Goal: Communication & Community: Answer question/provide support

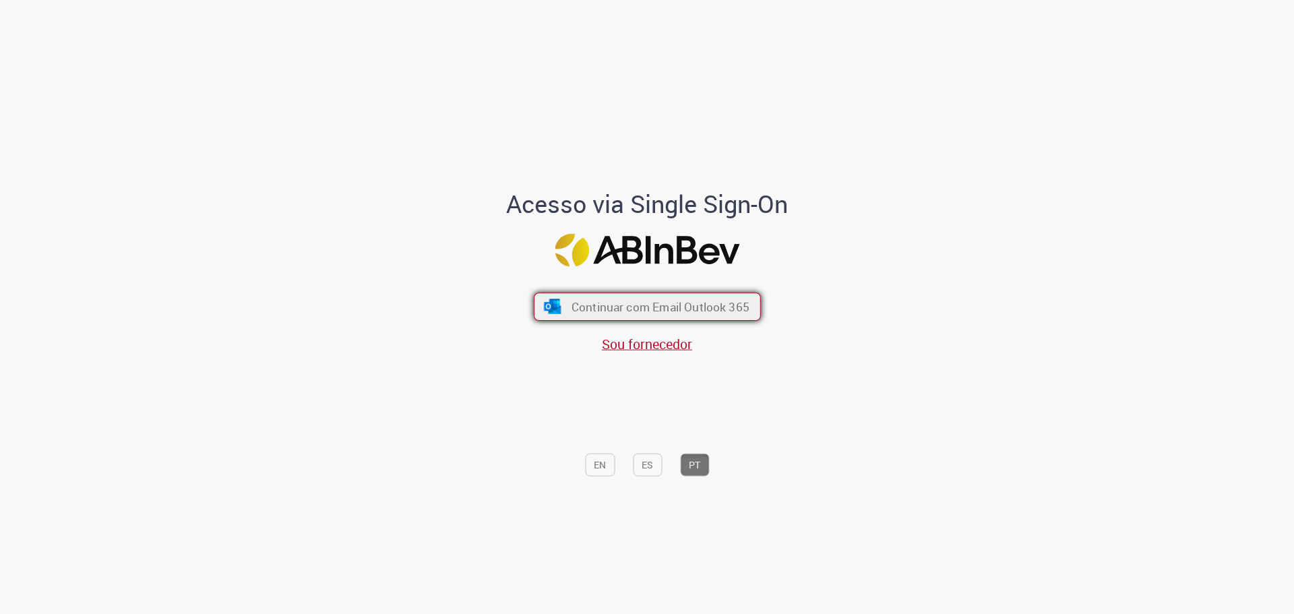
click at [696, 299] on span "Continuar com Email Outlook 365" at bounding box center [660, 307] width 178 height 16
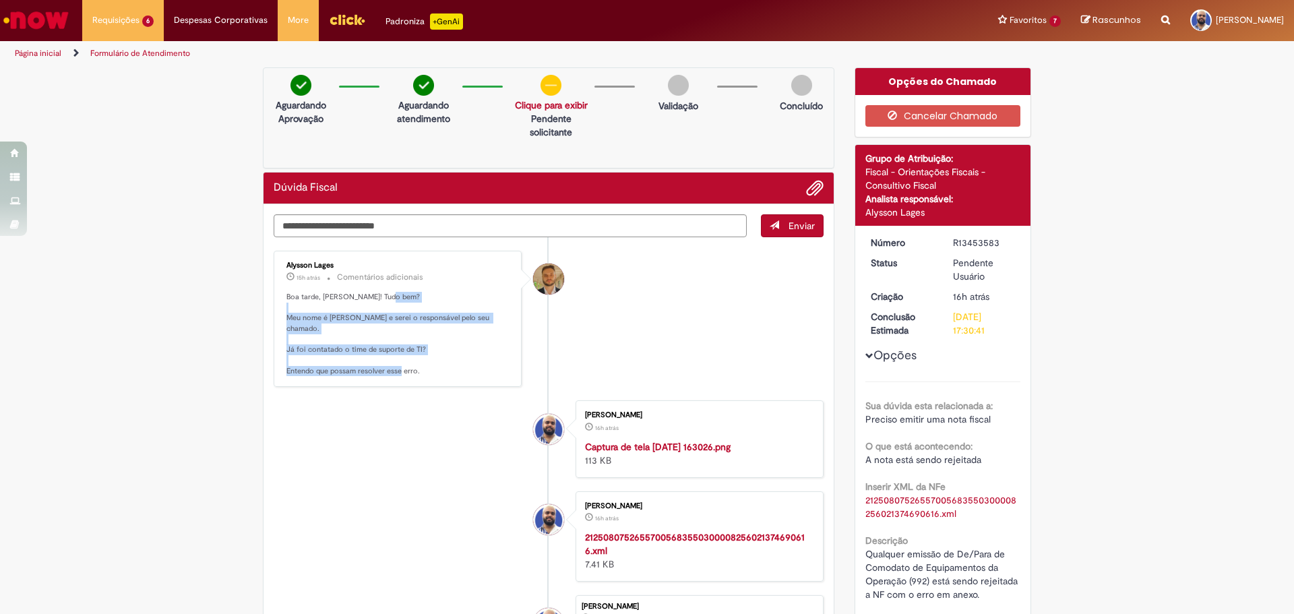
drag, startPoint x: 453, startPoint y: 286, endPoint x: 467, endPoint y: 372, distance: 87.3
click at [467, 372] on div "Alysson Lages 15h atrás 15 horas atrás Comentários adicionais Boa tarde, [PERSO…" at bounding box center [398, 319] width 240 height 129
click at [469, 371] on p "Boa tarde, [PERSON_NAME]! Tudo bem? Meu nome é [PERSON_NAME] e serei o responsá…" at bounding box center [399, 334] width 224 height 85
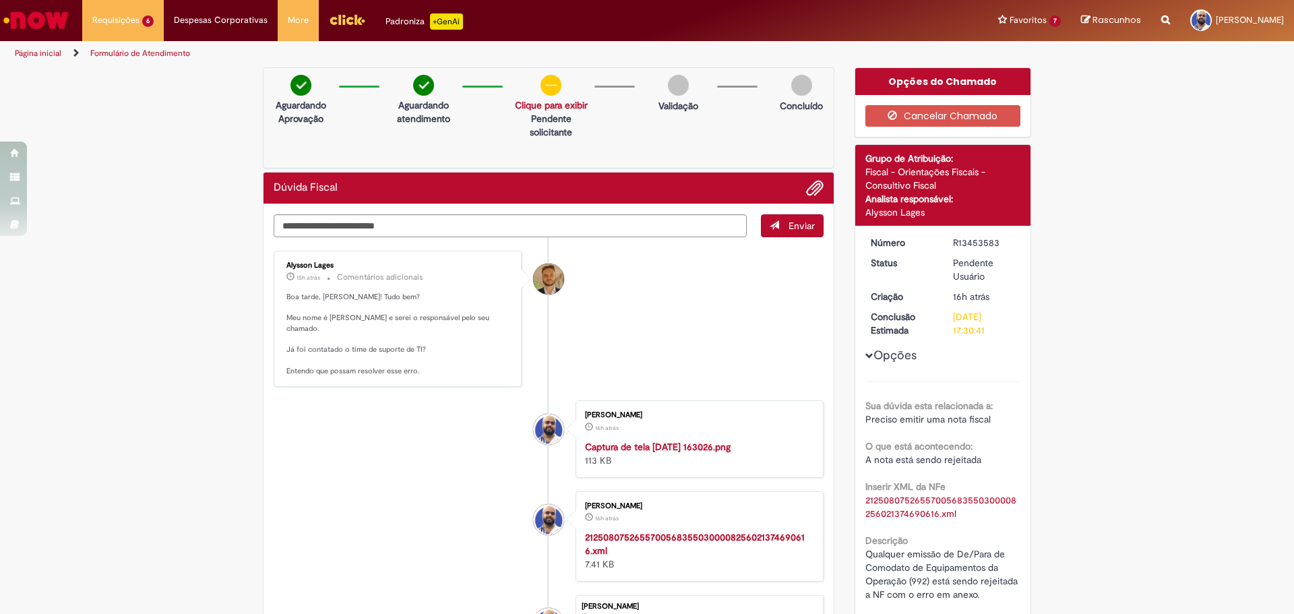
click at [469, 359] on p "Boa tarde, [PERSON_NAME]! Tudo bem? Meu nome é [PERSON_NAME] e serei o responsá…" at bounding box center [399, 334] width 224 height 85
drag, startPoint x: 461, startPoint y: 364, endPoint x: 450, endPoint y: 282, distance: 83.0
click at [450, 282] on div "Alysson Lages 15h atrás 15 horas atrás Comentários adicionais Boa tarde, [PERSO…" at bounding box center [398, 319] width 240 height 129
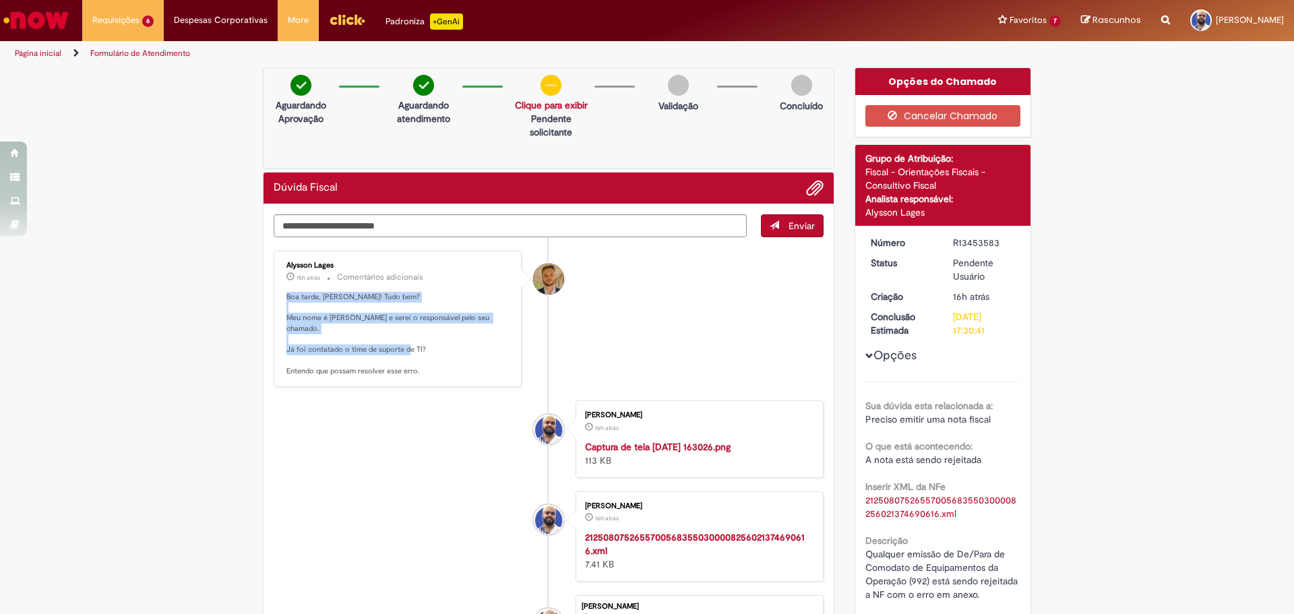
click at [457, 299] on p "Boa tarde, [PERSON_NAME]! Tudo bem? Meu nome é [PERSON_NAME] e serei o responsá…" at bounding box center [399, 334] width 224 height 85
drag, startPoint x: 447, startPoint y: 274, endPoint x: 462, endPoint y: 385, distance: 111.6
click at [462, 385] on div "Alysson Lages 15h atrás 15 horas atrás Comentários adicionais Boa tarde, [PERSO…" at bounding box center [398, 319] width 248 height 137
click at [471, 371] on p "Boa tarde, [PERSON_NAME]! Tudo bem? Meu nome é [PERSON_NAME] e serei o responsá…" at bounding box center [399, 334] width 224 height 85
drag, startPoint x: 448, startPoint y: 335, endPoint x: 451, endPoint y: 268, distance: 67.5
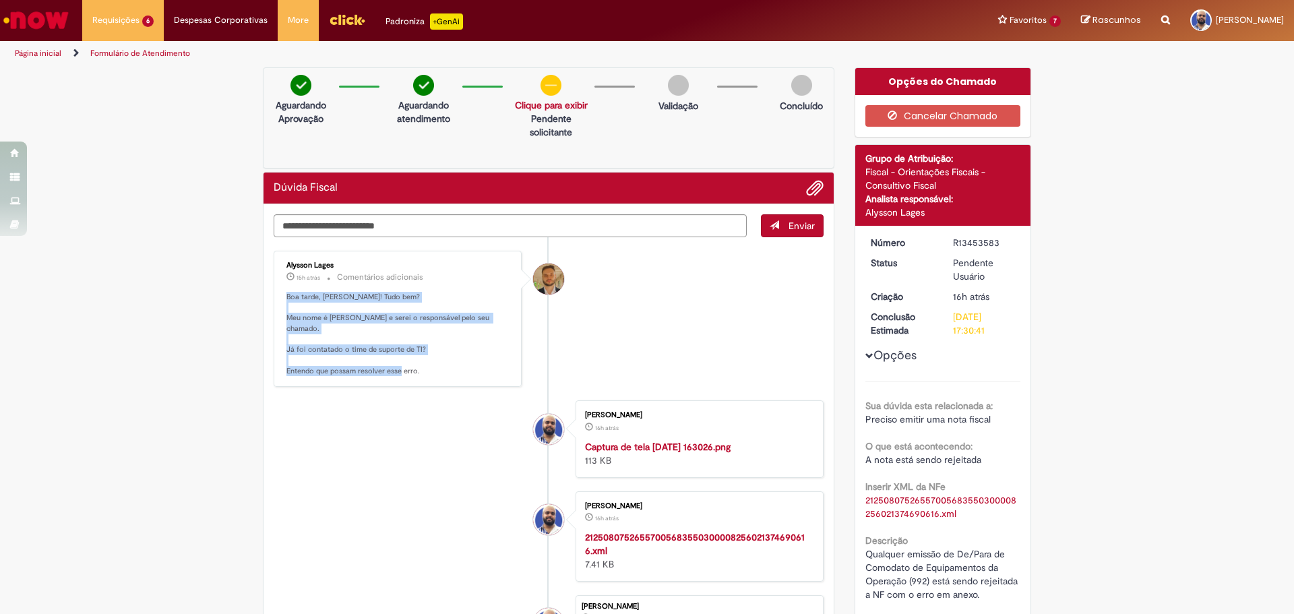
click at [451, 268] on div "Alysson Lages 15h atrás 15 horas atrás Comentários adicionais Boa tarde, [PERSO…" at bounding box center [398, 319] width 240 height 129
click at [458, 317] on p "Boa tarde, [PERSON_NAME]! Tudo bem? Meu nome é [PERSON_NAME] e serei o responsá…" at bounding box center [399, 334] width 224 height 85
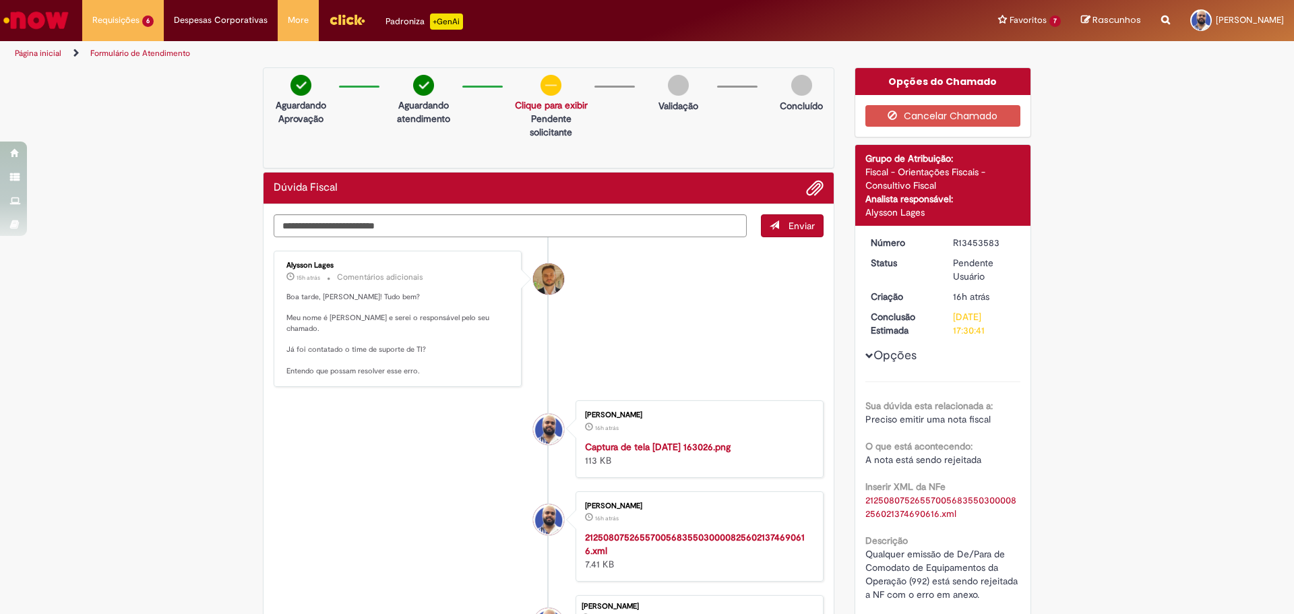
click at [458, 353] on p "Boa tarde, [PERSON_NAME]! Tudo bem? Meu nome é [PERSON_NAME] e serei o responsá…" at bounding box center [399, 334] width 224 height 85
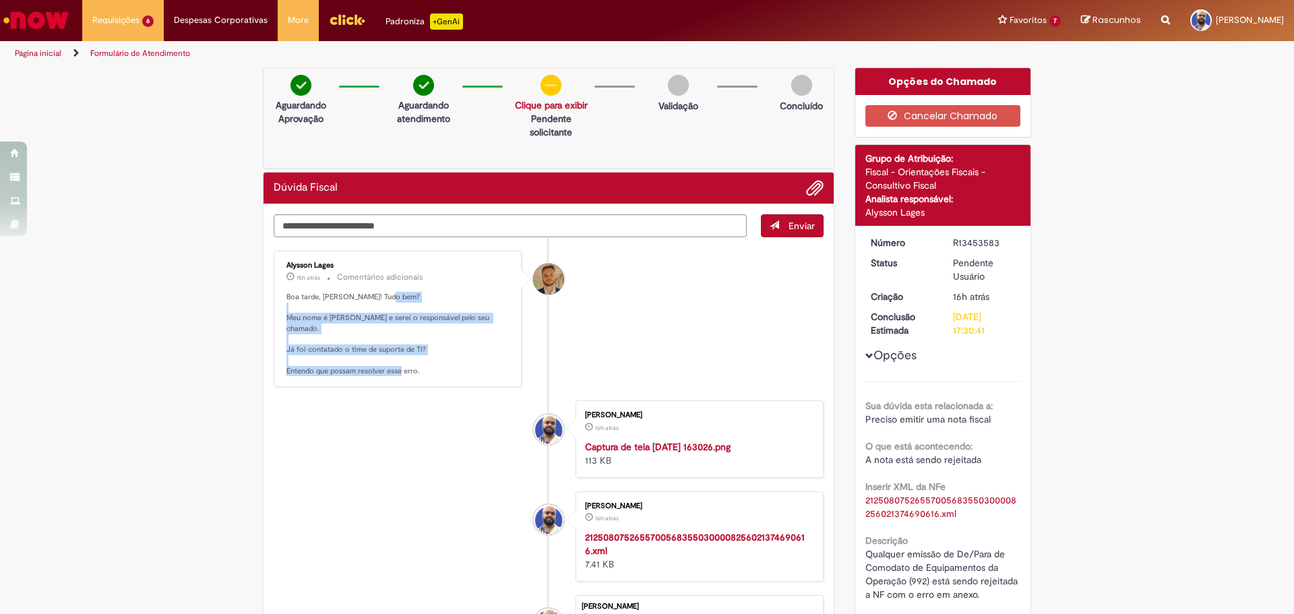
drag, startPoint x: 460, startPoint y: 288, endPoint x: 478, endPoint y: 372, distance: 86.1
click at [478, 372] on div "Alysson Lages 15h atrás 15 horas atrás Comentários adicionais Boa tarde, [PERSO…" at bounding box center [398, 319] width 240 height 129
click at [478, 372] on p "Boa tarde, [PERSON_NAME]! Tudo bem? Meu nome é [PERSON_NAME] e serei o responsá…" at bounding box center [399, 334] width 224 height 85
drag, startPoint x: 464, startPoint y: 367, endPoint x: 463, endPoint y: 275, distance: 92.4
click at [463, 275] on div "Alysson Lages 15h atrás 15 horas atrás Comentários adicionais Boa tarde, [PERSO…" at bounding box center [398, 319] width 240 height 129
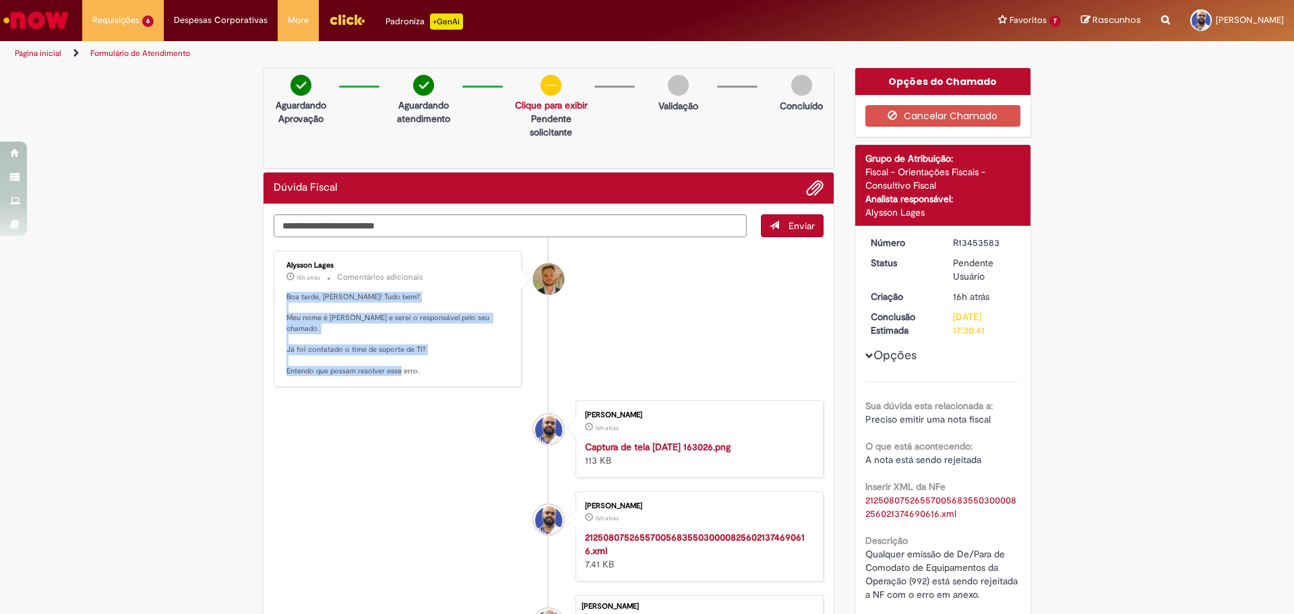
drag, startPoint x: 478, startPoint y: 311, endPoint x: 485, endPoint y: 293, distance: 20.0
click at [479, 311] on p "Boa tarde, [PERSON_NAME]! Tudo bem? Meu nome é [PERSON_NAME] e serei o responsá…" at bounding box center [399, 334] width 224 height 85
click at [483, 285] on div "Alysson Lages 15h atrás 15 horas atrás Comentários adicionais Boa tarde, [PERSO…" at bounding box center [398, 319] width 240 height 129
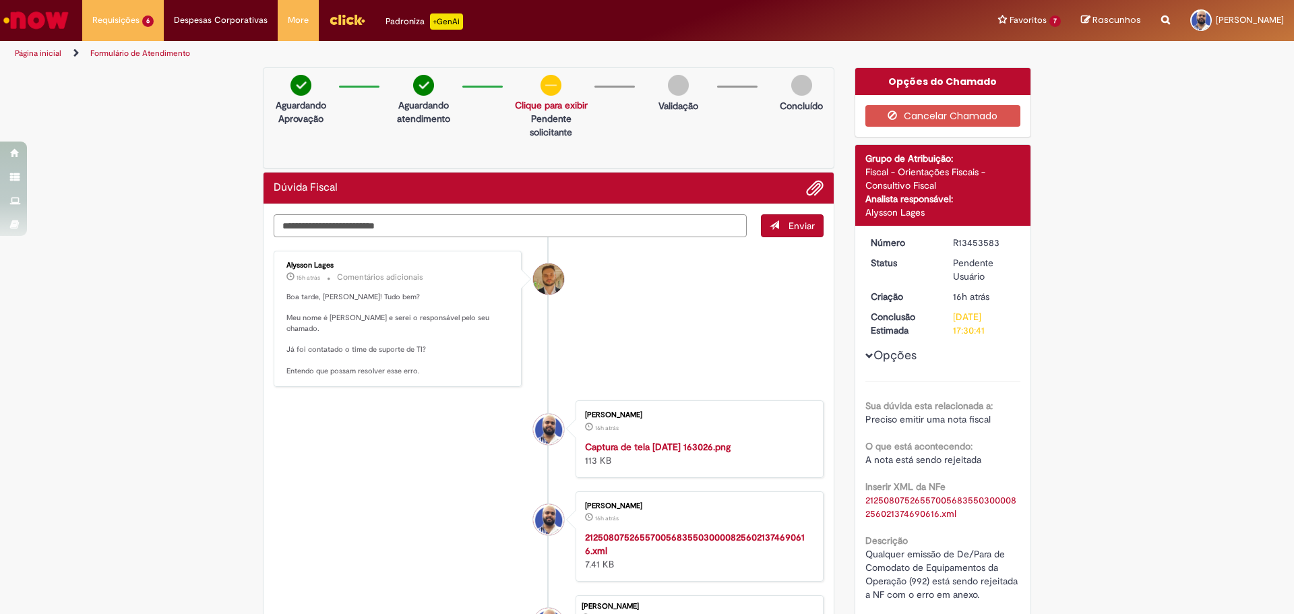
click at [385, 227] on textarea "Digite sua mensagem aqui..." at bounding box center [510, 225] width 473 height 23
type textarea "**********"
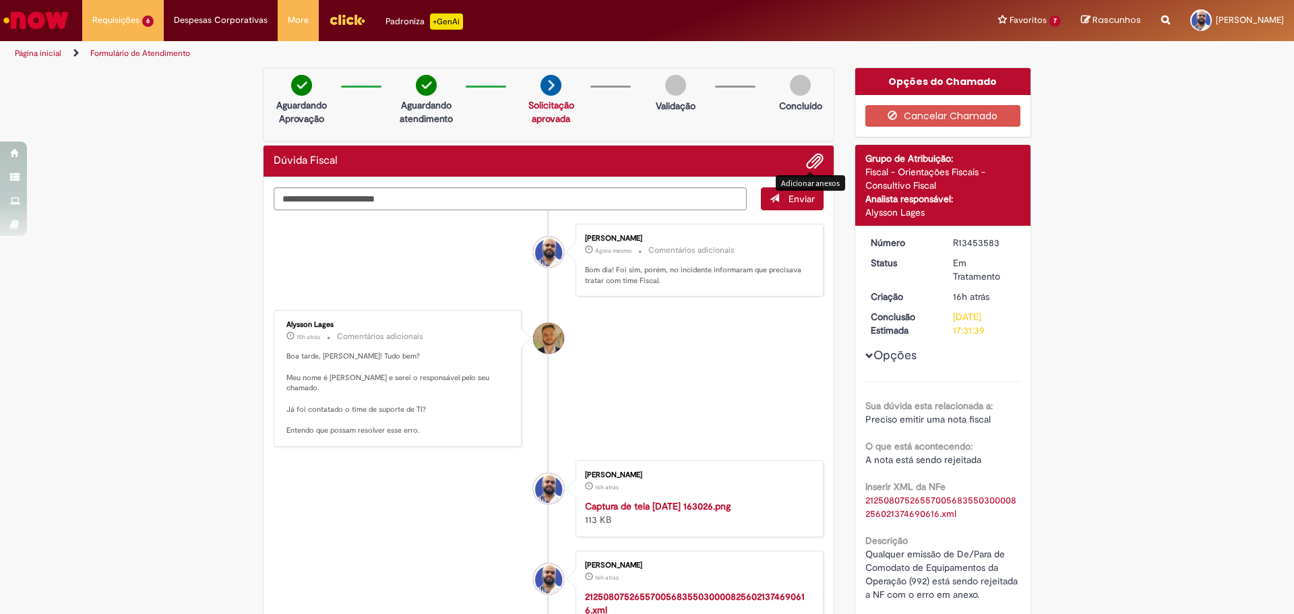
click at [808, 157] on span "Adicionar anexos" at bounding box center [815, 162] width 16 height 16
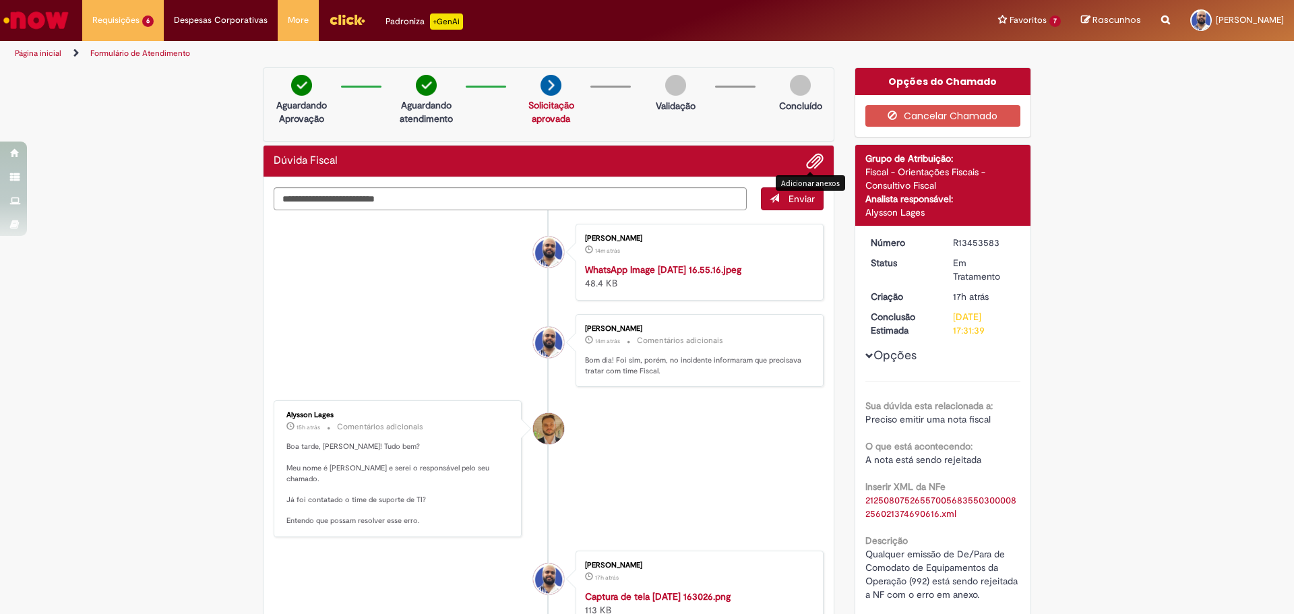
click at [390, 301] on li "[PERSON_NAME] 14m atrás 14 minutos atrás WhatsApp Image [DATE] 16.55.16.jpeg 48…" at bounding box center [549, 262] width 550 height 77
